Goal: Task Accomplishment & Management: Complete application form

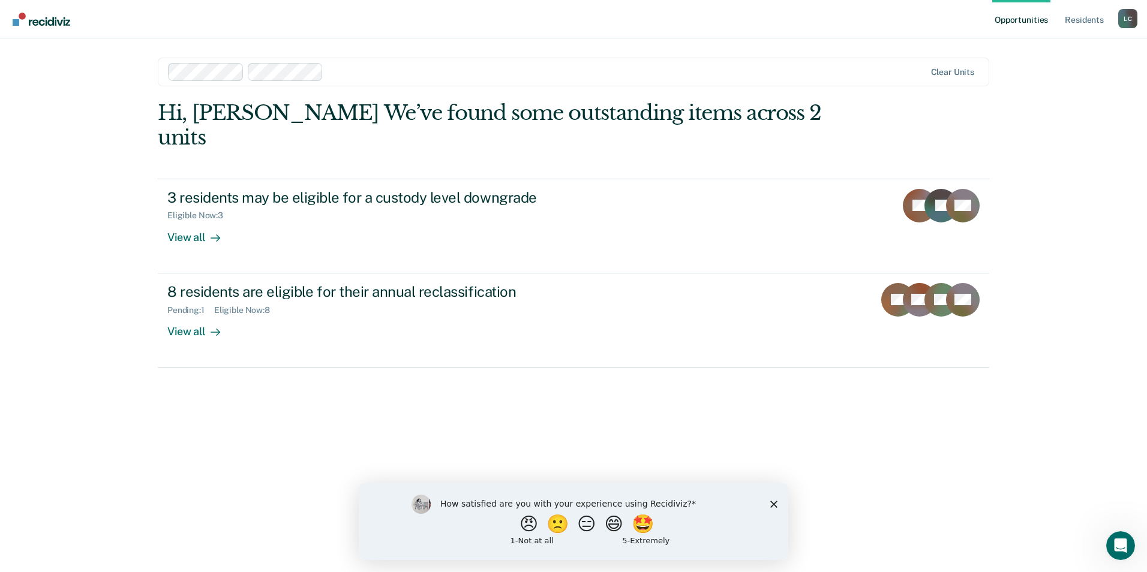
click at [771, 505] on icon "Close survey" at bounding box center [774, 503] width 7 height 7
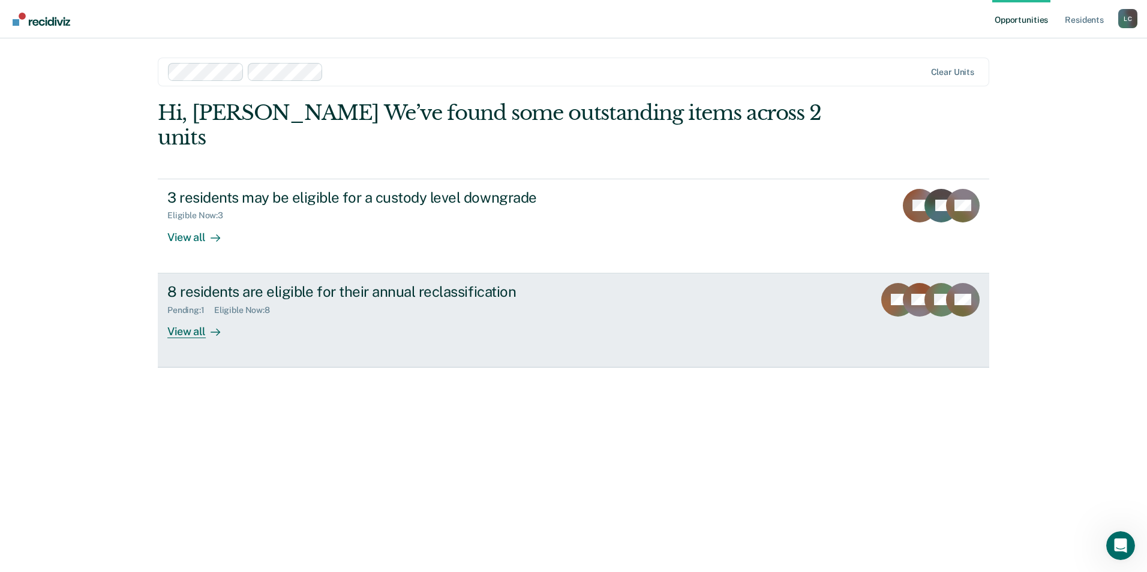
click at [188, 315] on div "View all" at bounding box center [200, 326] width 67 height 23
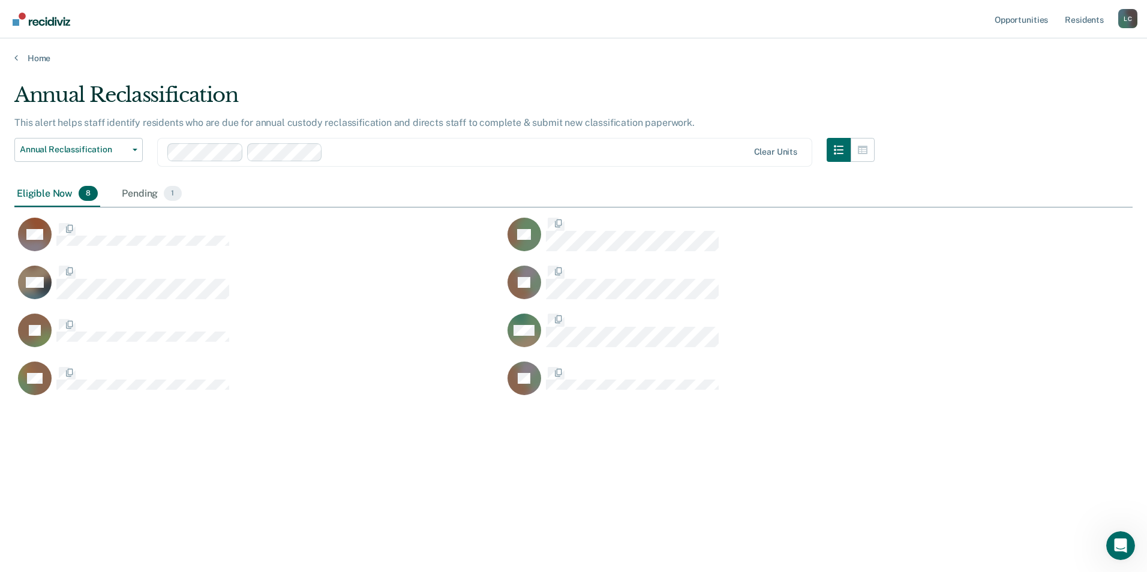
scroll to position [391, 1110]
click at [143, 195] on div "Pending 1" at bounding box center [151, 194] width 64 height 26
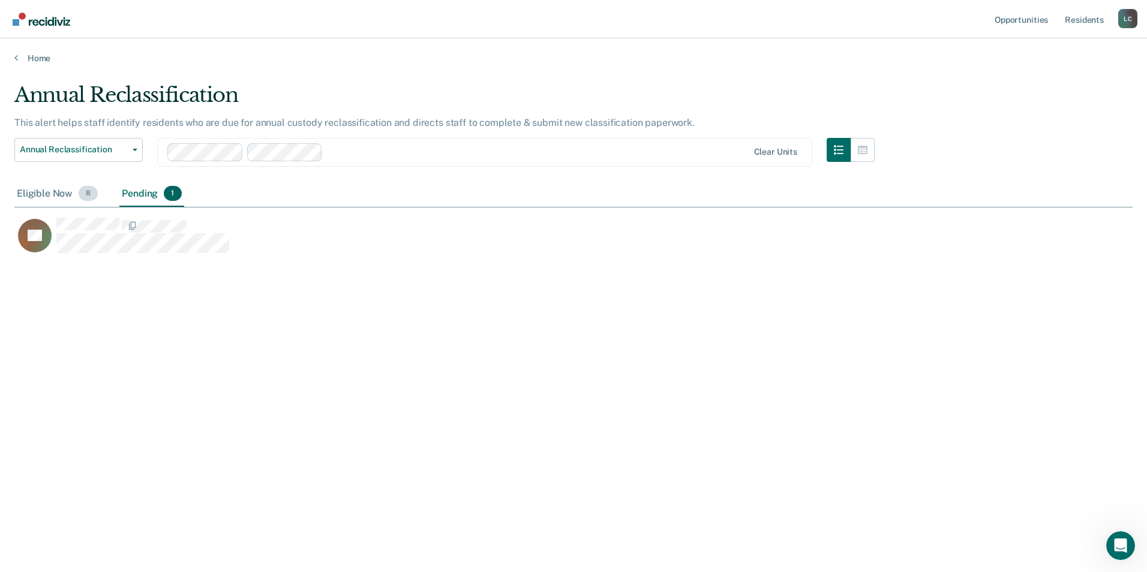
click at [66, 197] on div "Eligible Now 8" at bounding box center [57, 194] width 86 height 26
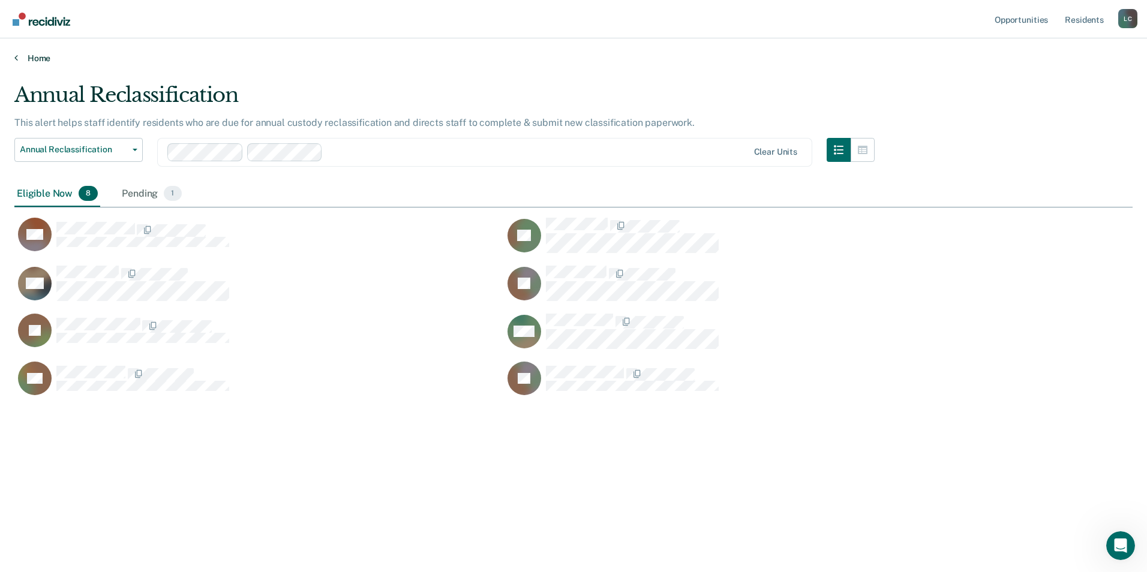
click at [41, 59] on link "Home" at bounding box center [573, 58] width 1119 height 11
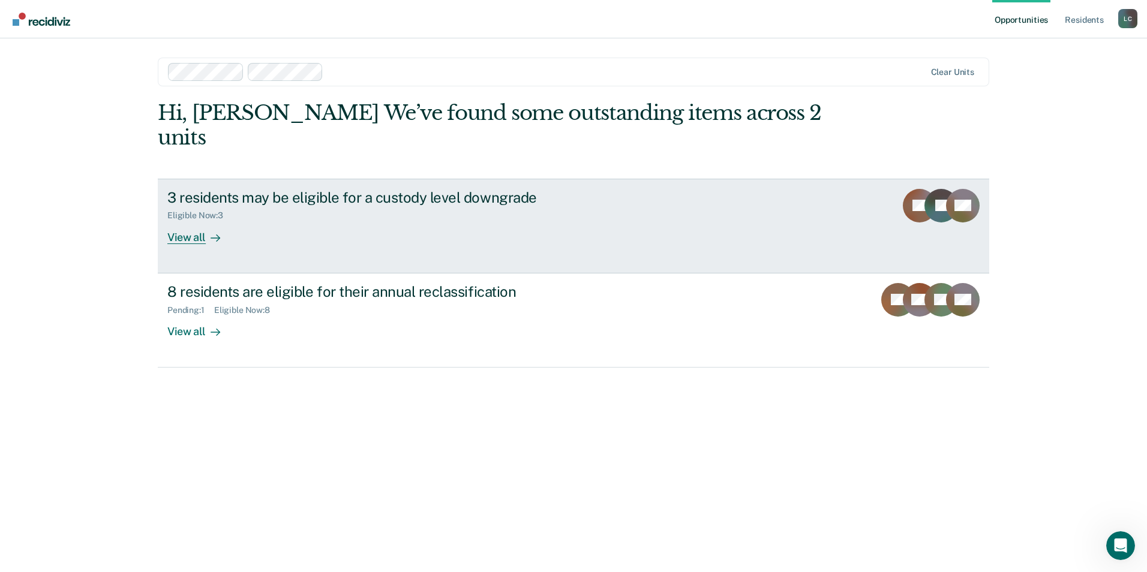
click at [175, 221] on div "View all" at bounding box center [200, 232] width 67 height 23
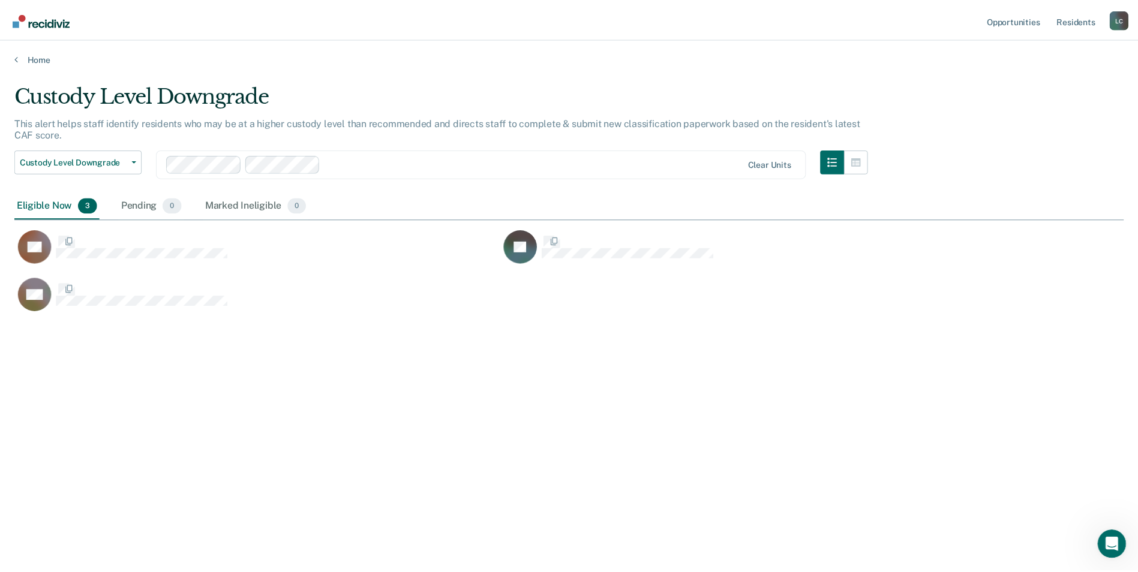
scroll to position [391, 1110]
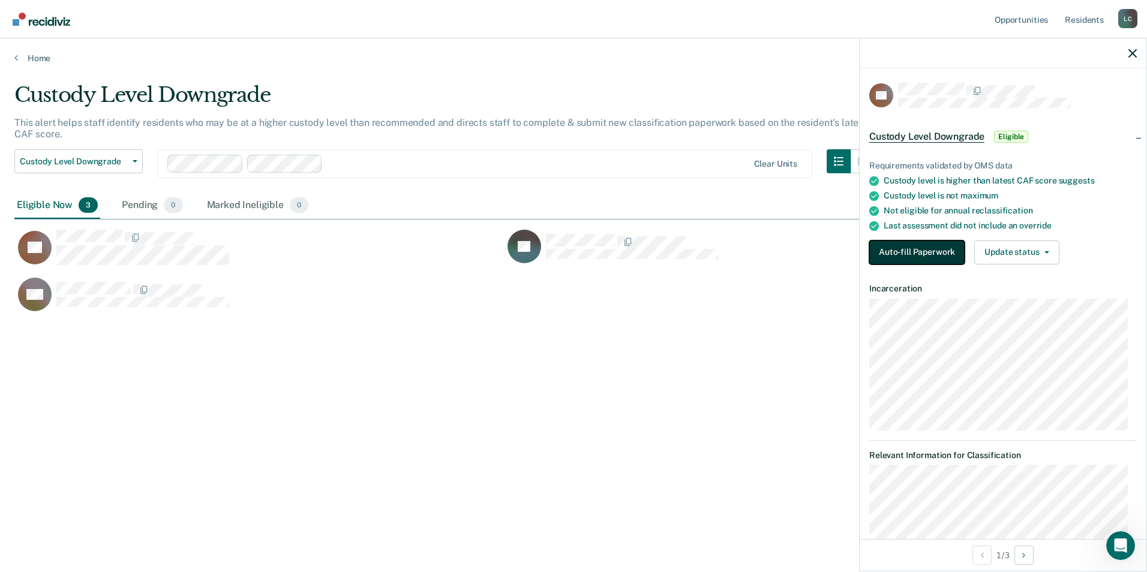
click at [892, 250] on button "Auto-fill Paperwork" at bounding box center [917, 253] width 95 height 24
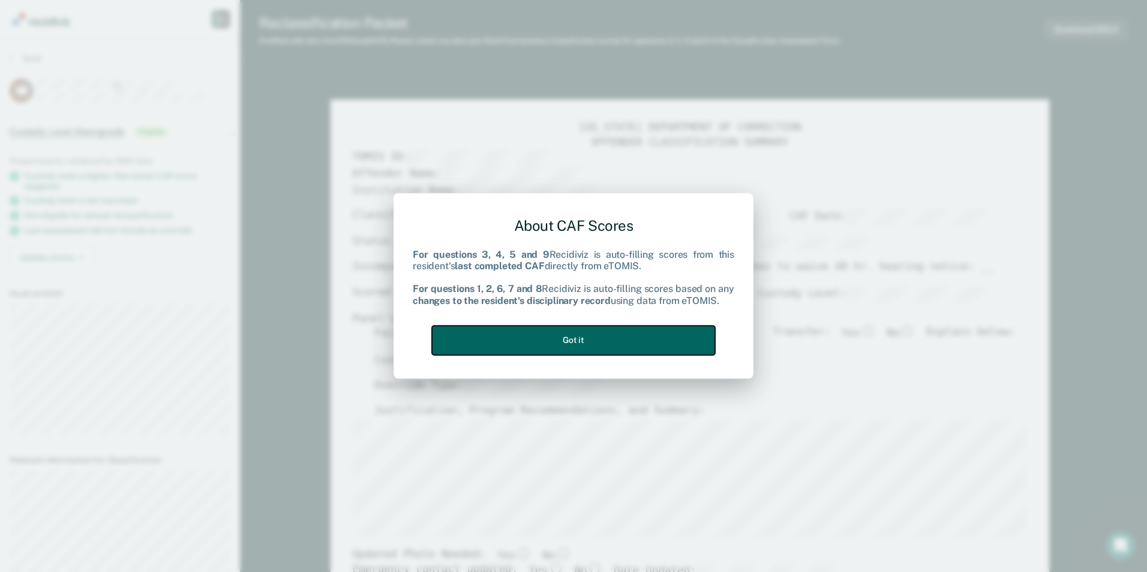
click at [631, 341] on button "Got it" at bounding box center [573, 340] width 283 height 29
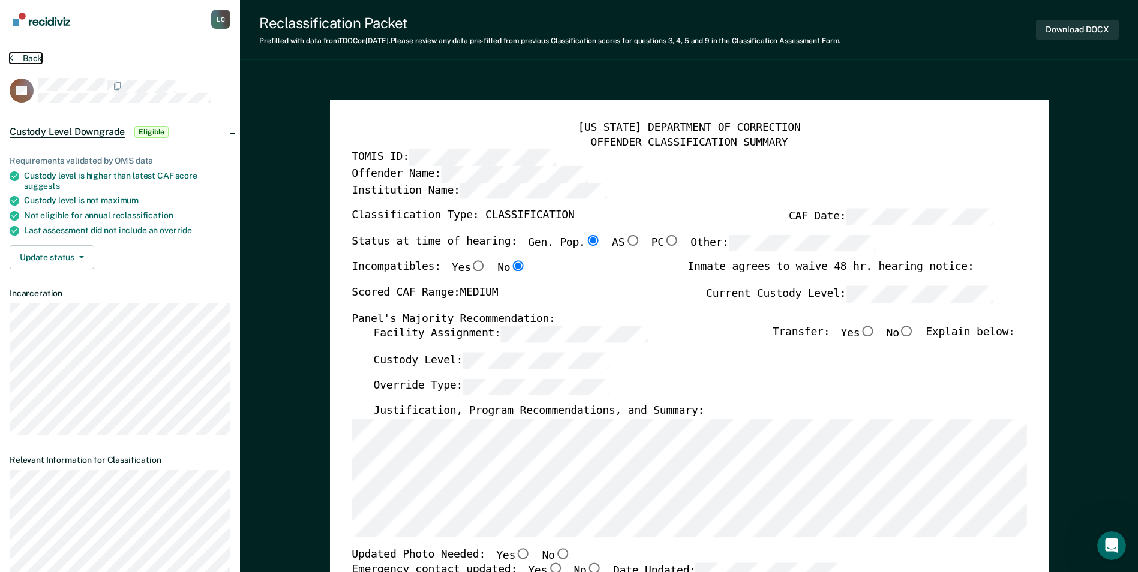
click at [32, 56] on button "Back" at bounding box center [26, 58] width 32 height 11
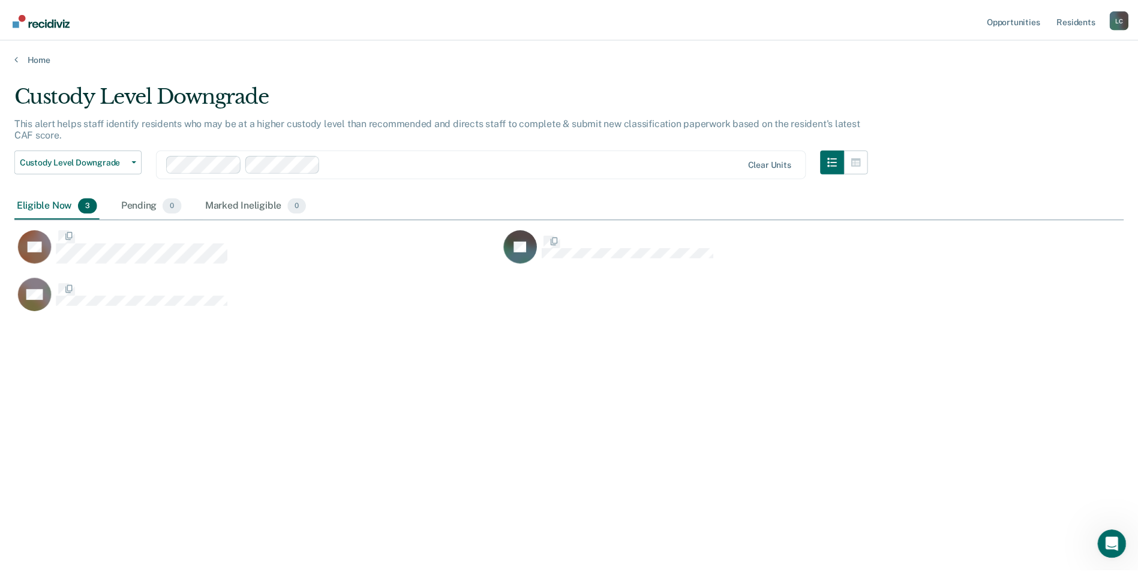
scroll to position [391, 1110]
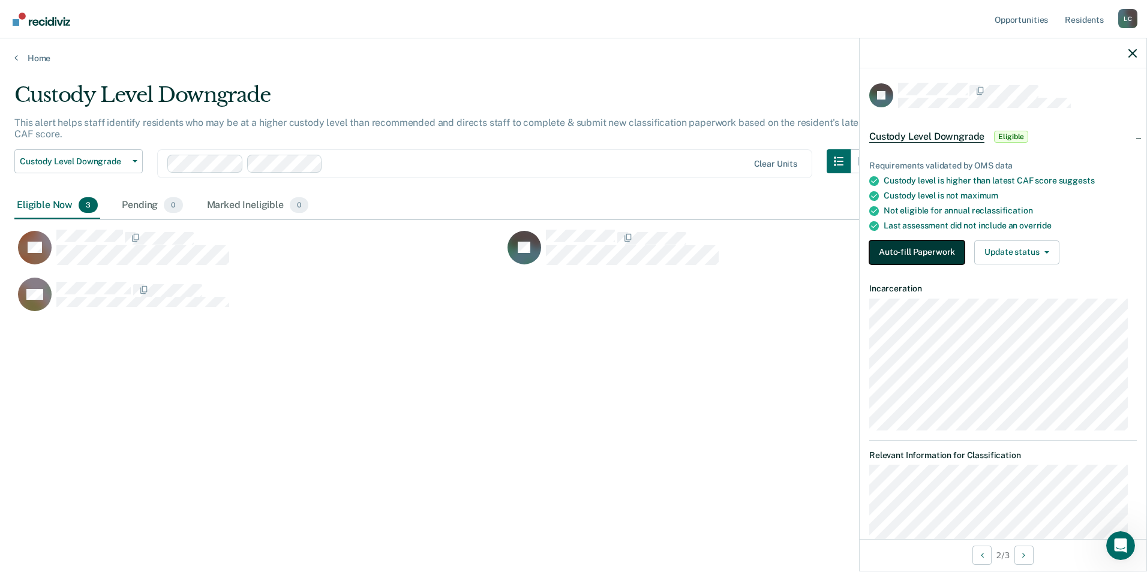
click at [905, 248] on button "Auto-fill Paperwork" at bounding box center [917, 253] width 95 height 24
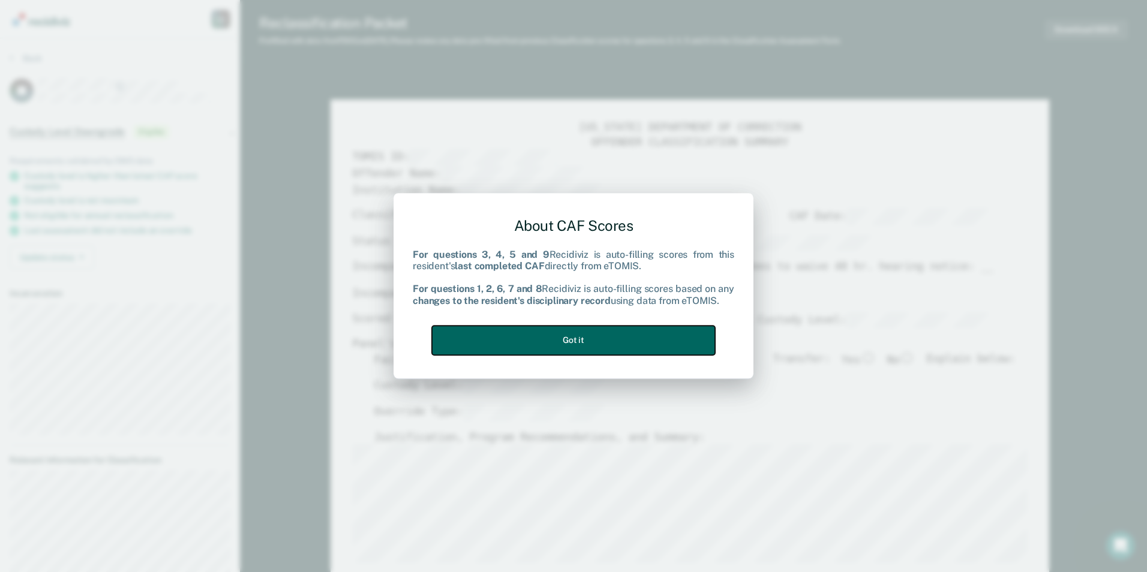
click at [627, 335] on button "Got it" at bounding box center [573, 340] width 283 height 29
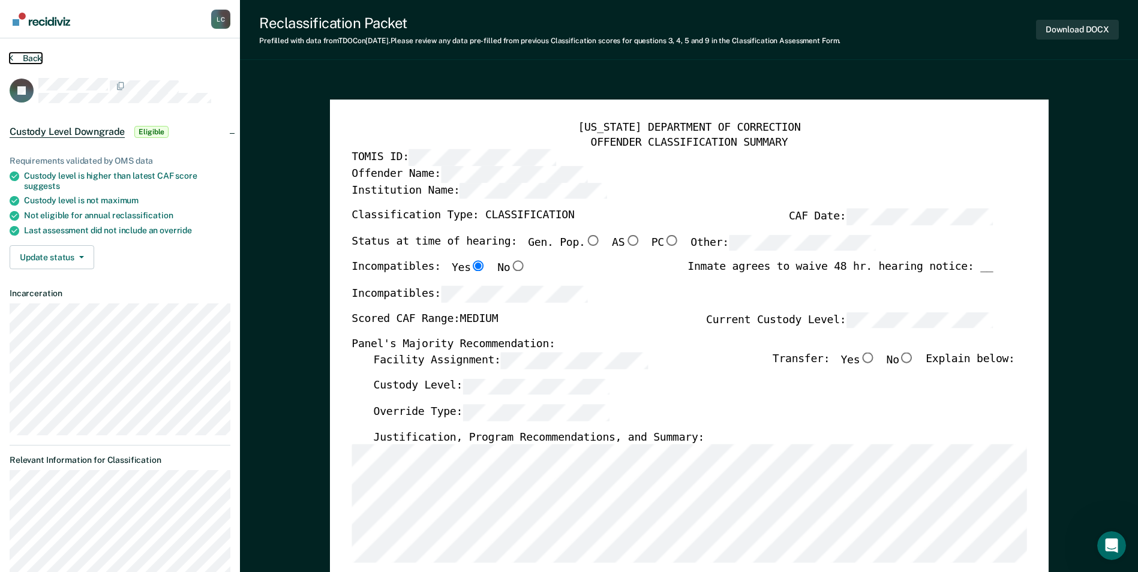
click at [36, 61] on button "Back" at bounding box center [26, 58] width 32 height 11
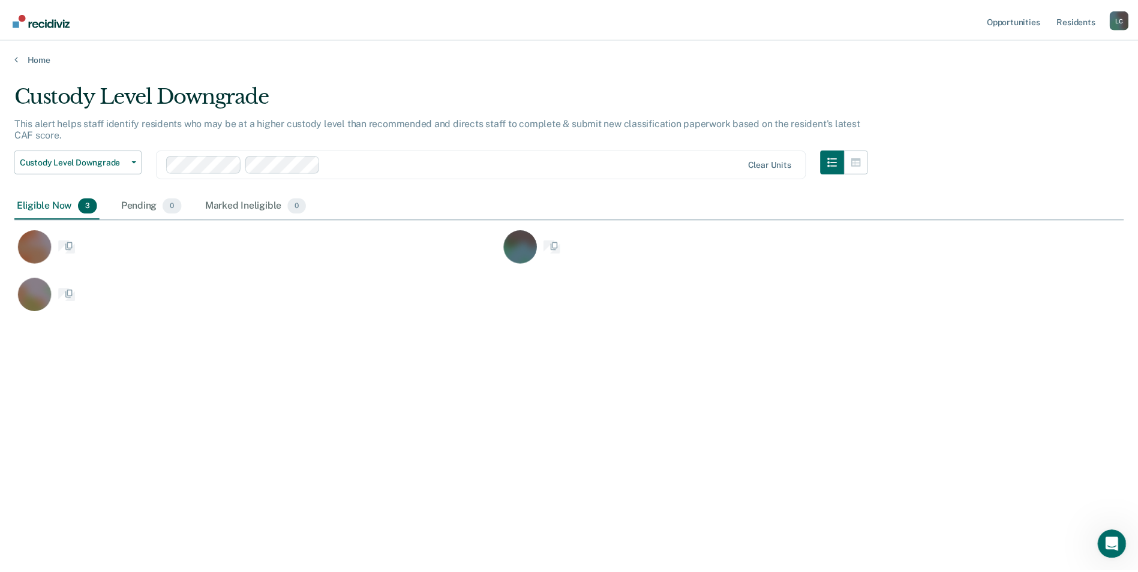
scroll to position [391, 1110]
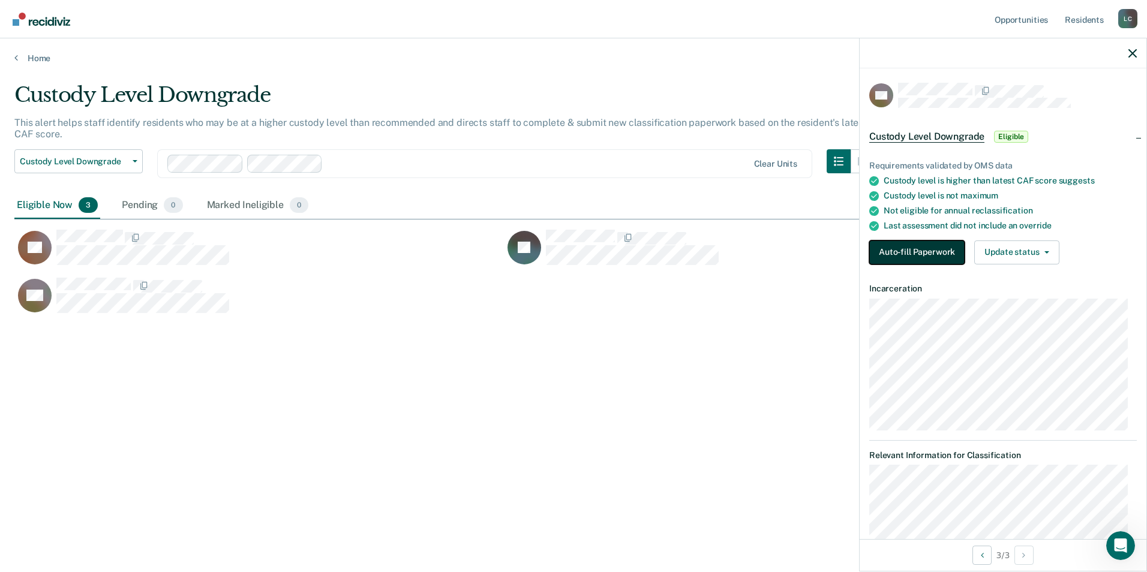
click at [934, 253] on button "Auto-fill Paperwork" at bounding box center [917, 253] width 95 height 24
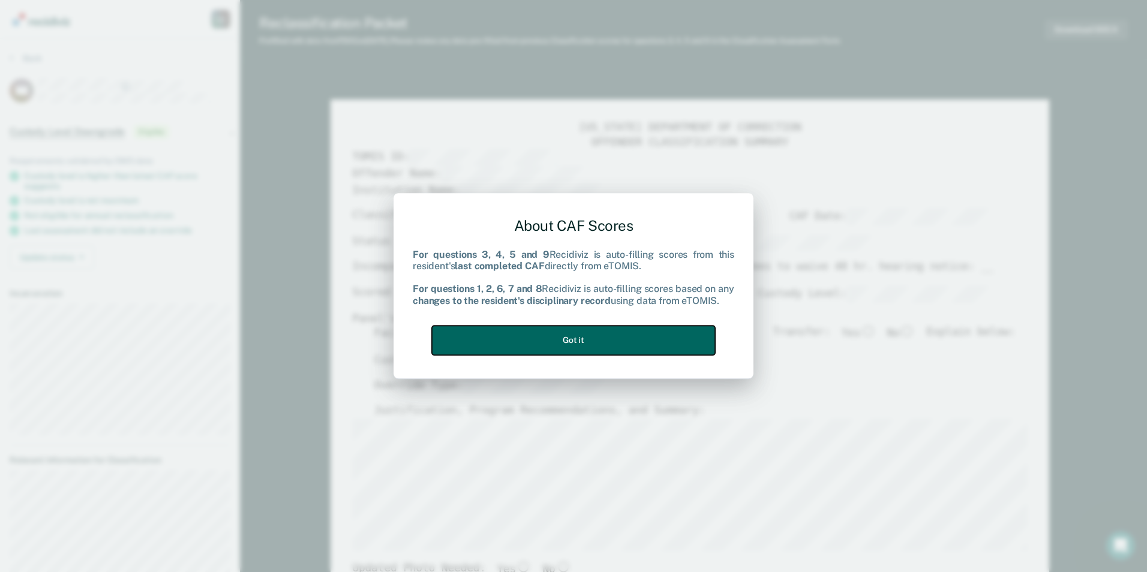
click at [612, 333] on button "Got it" at bounding box center [573, 340] width 283 height 29
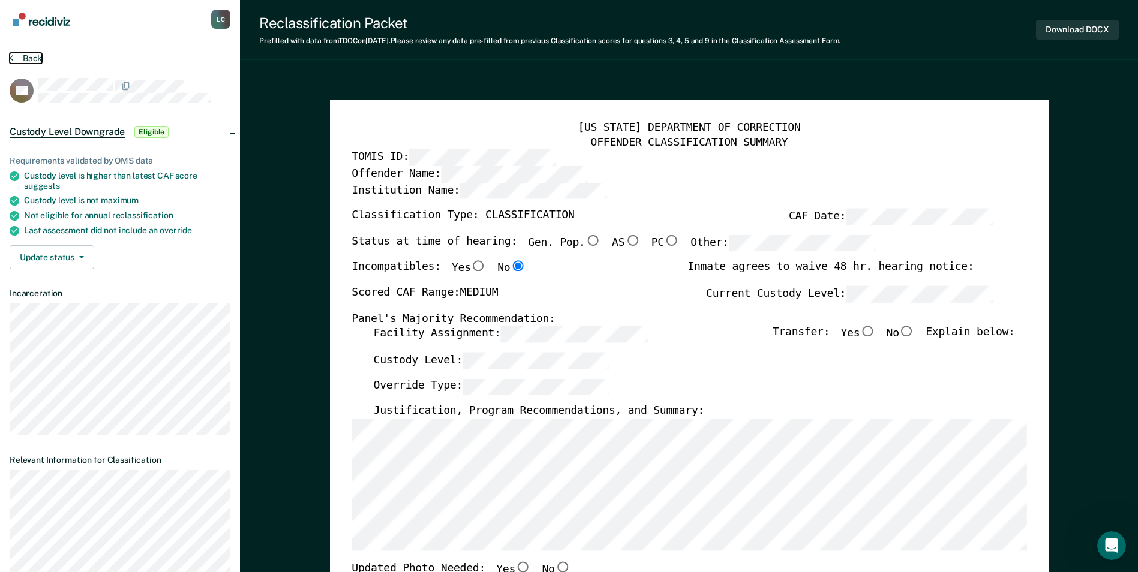
click at [32, 59] on button "Back" at bounding box center [26, 58] width 32 height 11
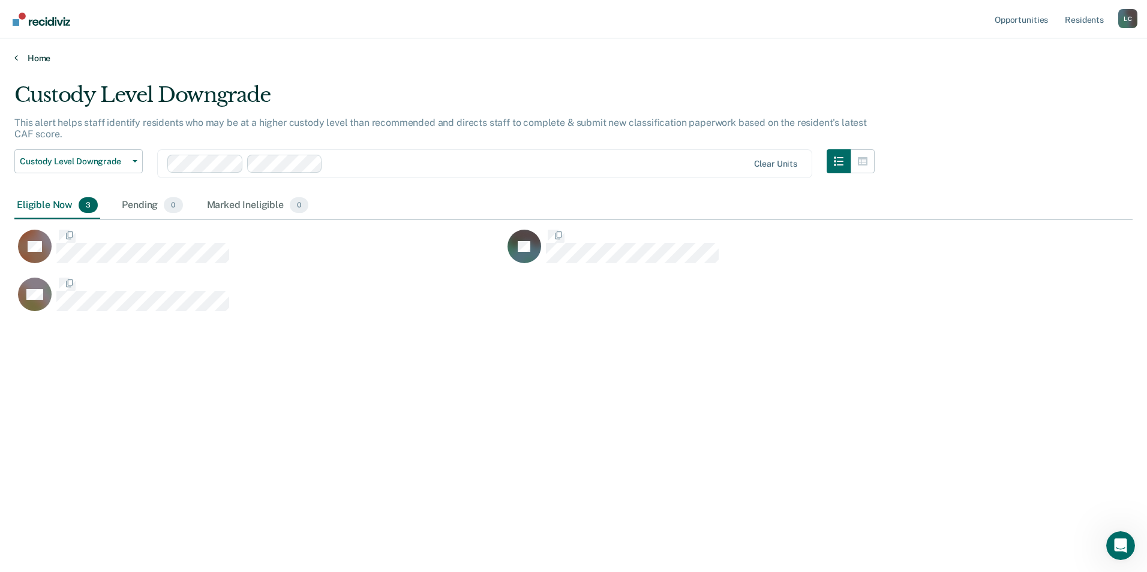
scroll to position [391, 1110]
click at [20, 57] on link "Home" at bounding box center [573, 58] width 1119 height 11
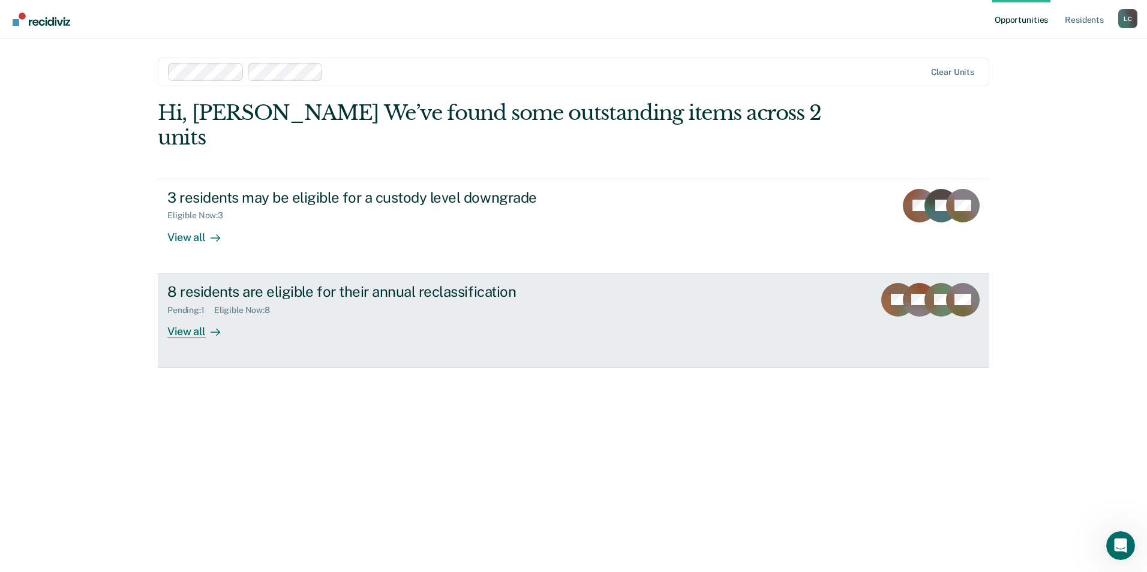
click at [168, 315] on div "View all" at bounding box center [200, 326] width 67 height 23
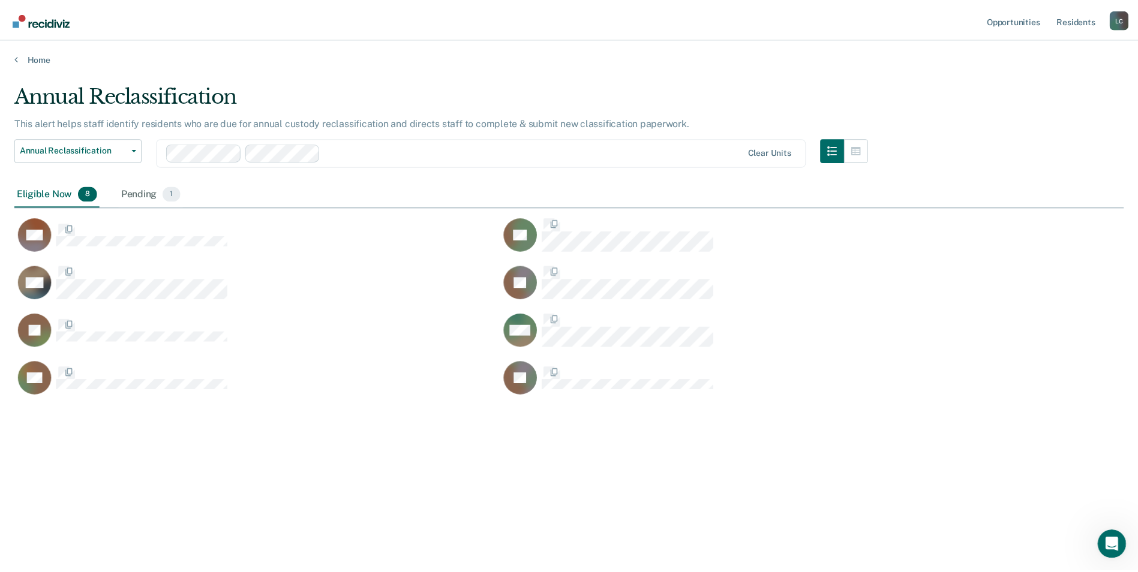
scroll to position [391, 1110]
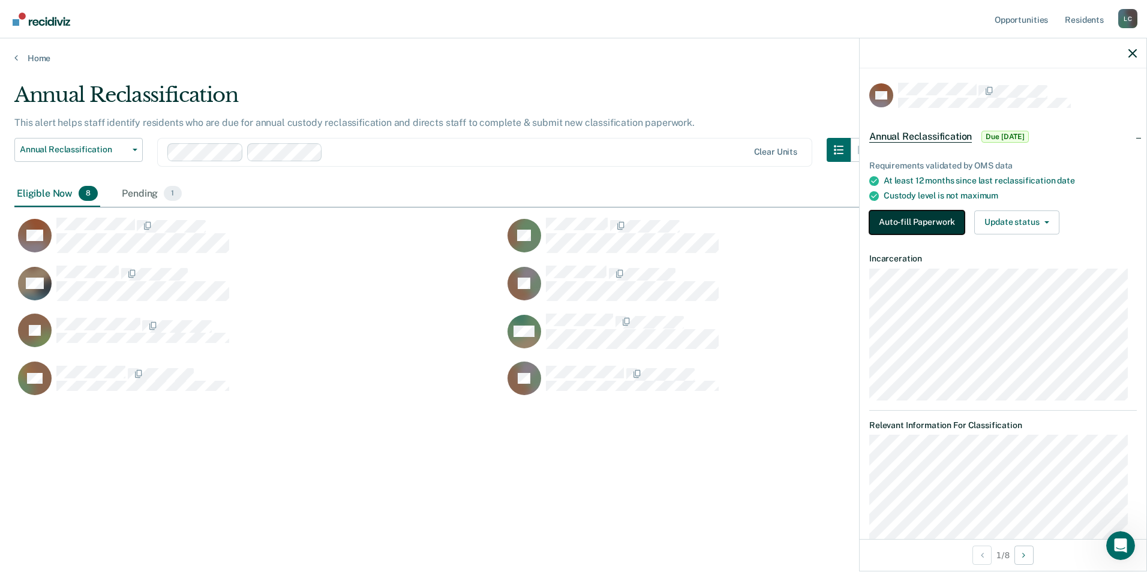
click at [903, 215] on button "Auto-fill Paperwork" at bounding box center [917, 223] width 95 height 24
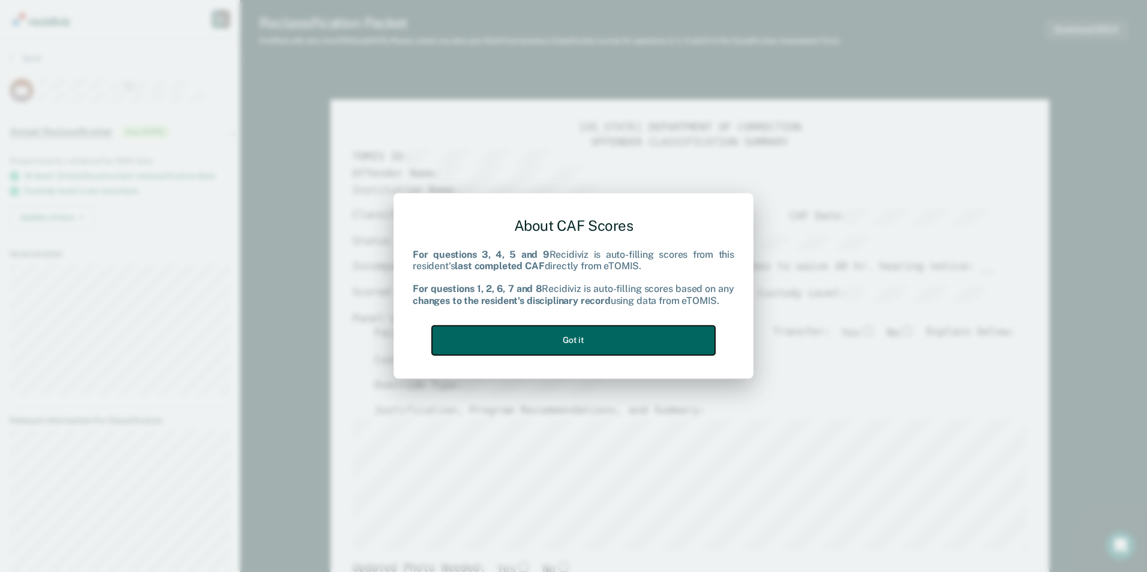
click at [598, 336] on button "Got it" at bounding box center [573, 340] width 283 height 29
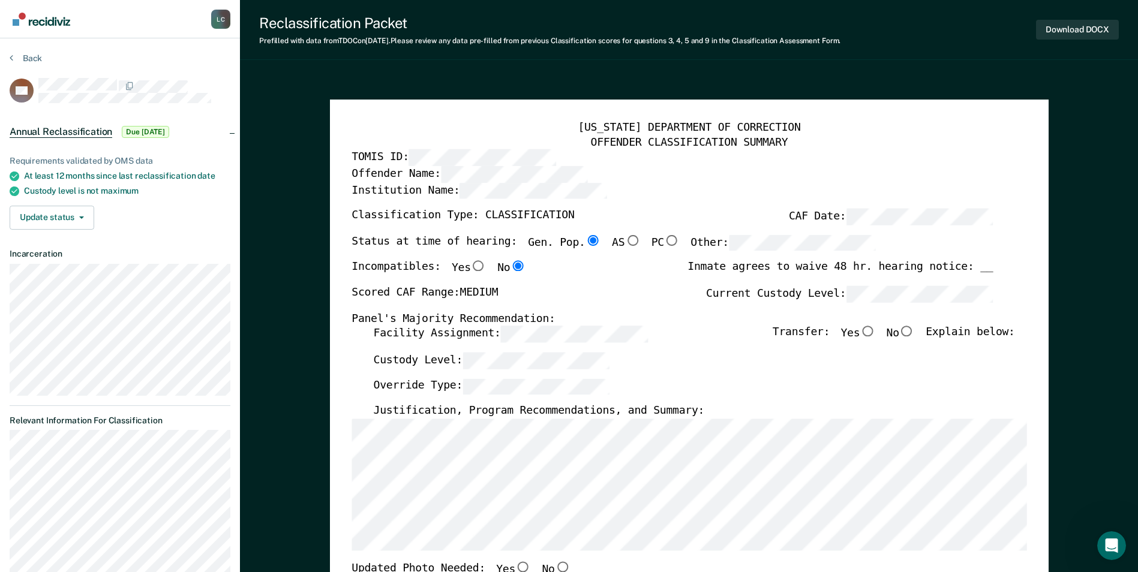
type textarea "x"
click at [30, 58] on button "Back" at bounding box center [26, 58] width 32 height 11
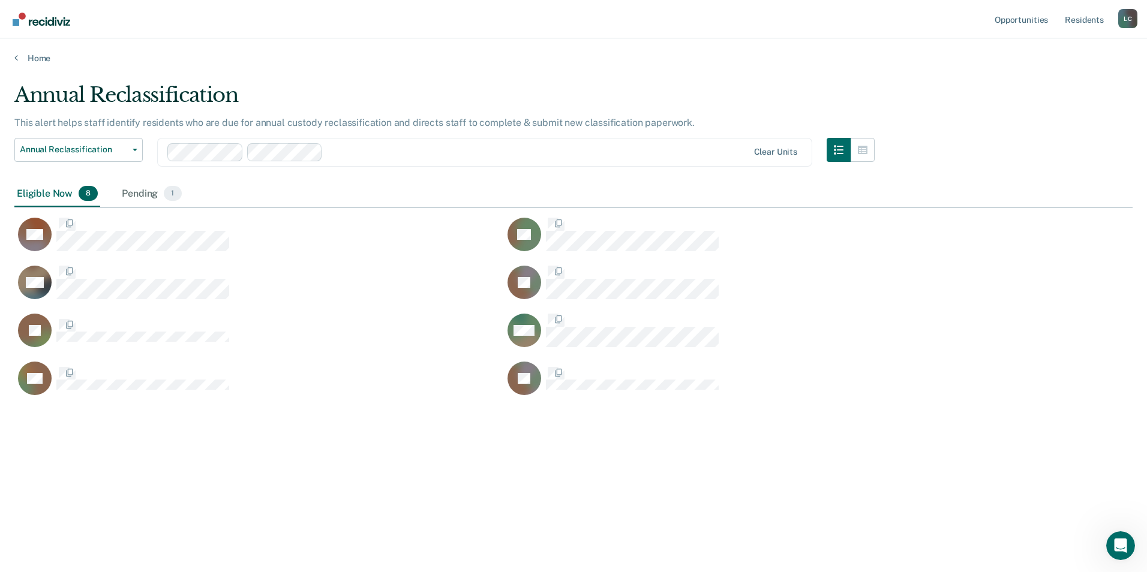
scroll to position [391, 1110]
